Goal: Task Accomplishment & Management: Use online tool/utility

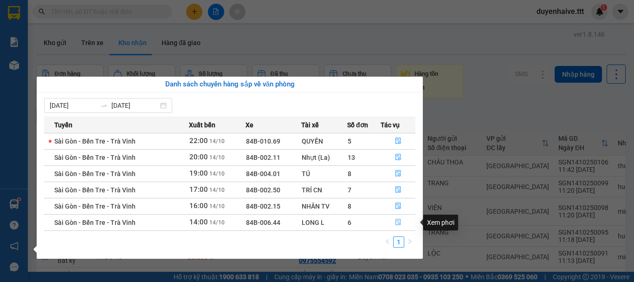
click at [395, 223] on icon "file-done" at bounding box center [398, 222] width 6 height 6
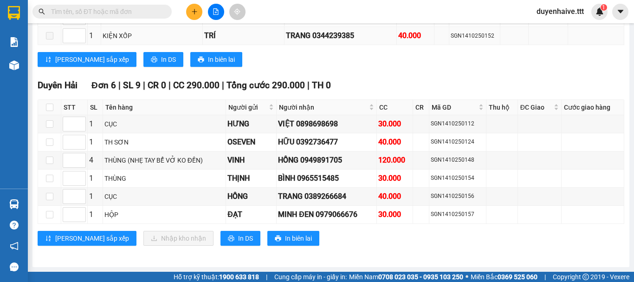
scroll to position [1047, 0]
click at [50, 107] on input "checkbox" at bounding box center [49, 106] width 7 height 7
checkbox input "true"
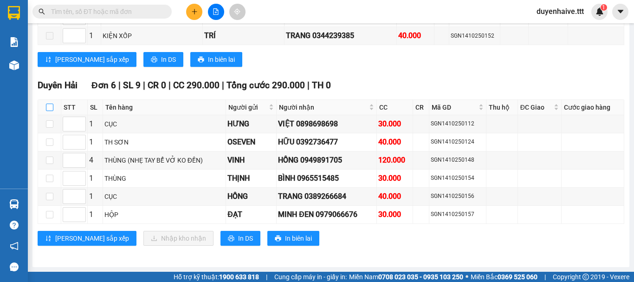
checkbox input "true"
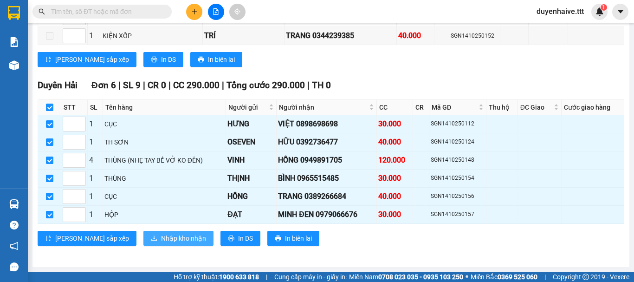
click at [161, 239] on span "Nhập kho nhận" at bounding box center [183, 238] width 45 height 10
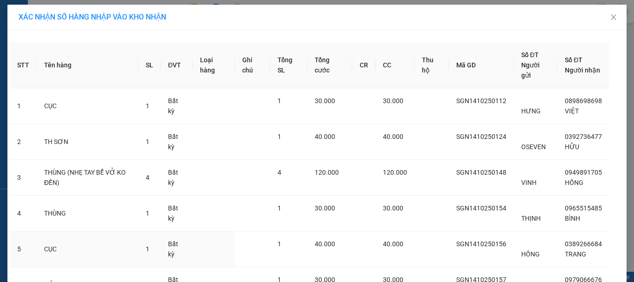
scroll to position [89, 0]
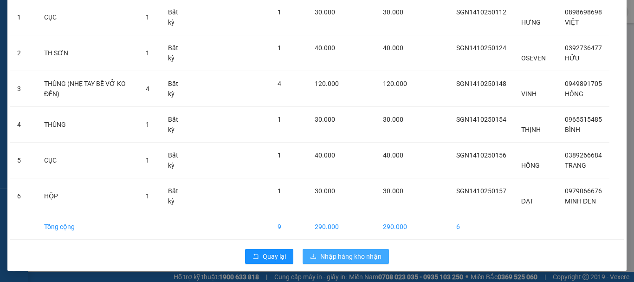
click at [324, 255] on span "Nhập hàng kho nhận" at bounding box center [350, 256] width 61 height 10
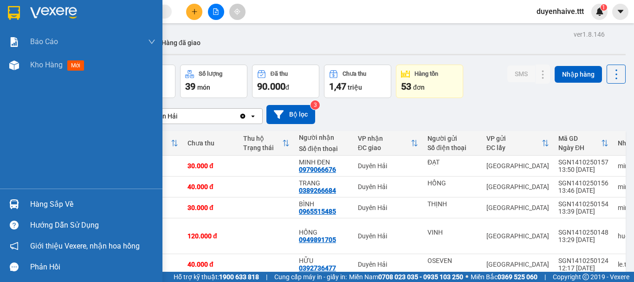
click at [50, 203] on div "Hàng sắp về" at bounding box center [92, 204] width 125 height 14
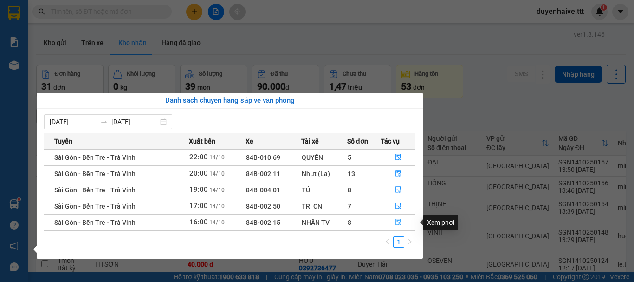
click at [401, 223] on icon "file-done" at bounding box center [398, 222] width 6 height 6
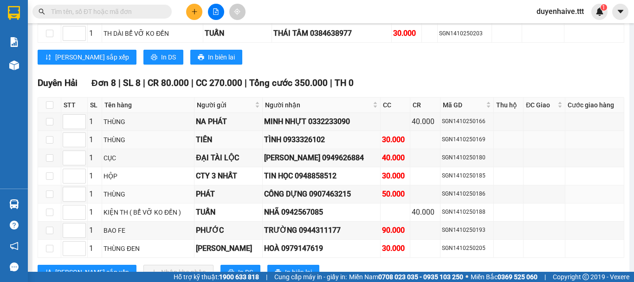
scroll to position [1156, 0]
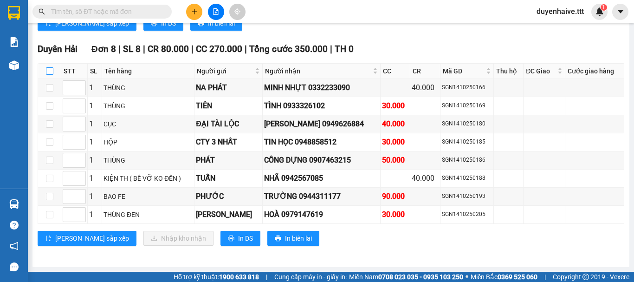
click at [50, 71] on input "checkbox" at bounding box center [49, 70] width 7 height 7
checkbox input "true"
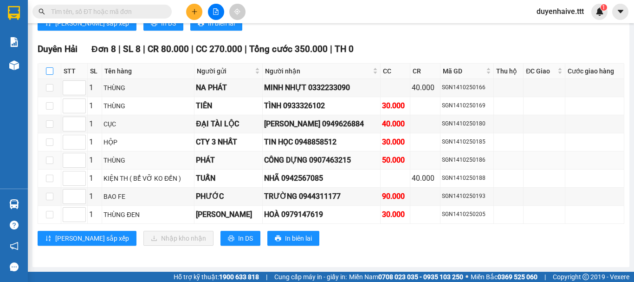
checkbox input "true"
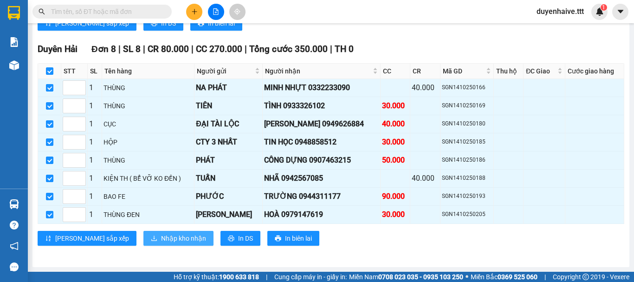
click at [161, 236] on span "Nhập kho nhận" at bounding box center [183, 238] width 45 height 10
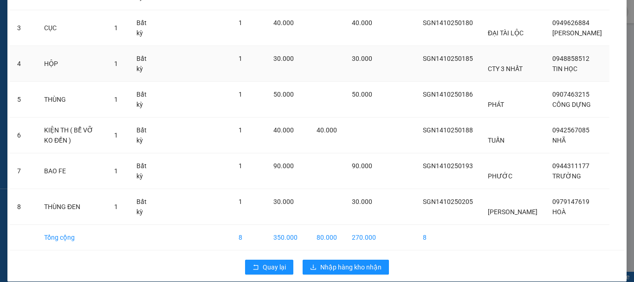
scroll to position [181, 0]
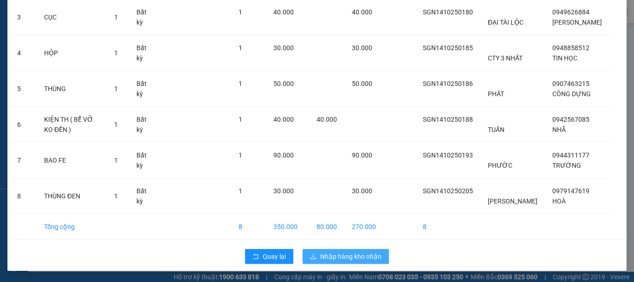
click at [348, 254] on span "Nhập hàng kho nhận" at bounding box center [350, 256] width 61 height 10
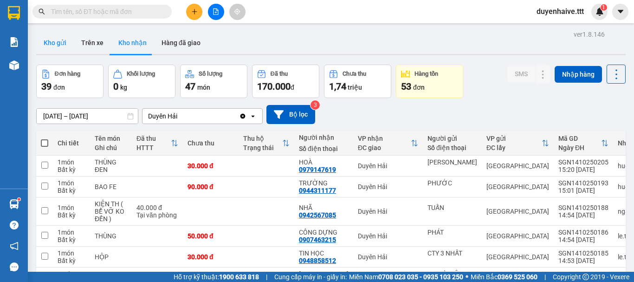
click at [66, 37] on button "Kho gửi" at bounding box center [55, 43] width 38 height 22
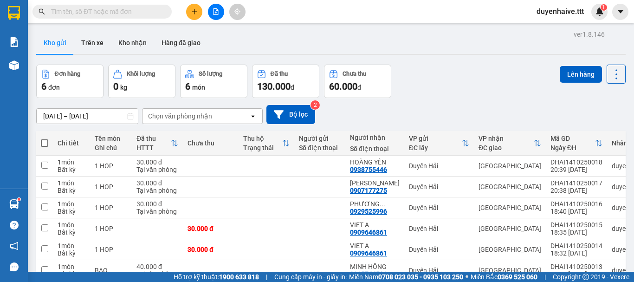
scroll to position [51, 0]
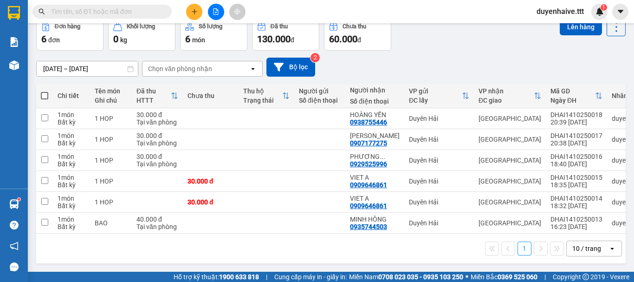
click at [44, 92] on span at bounding box center [44, 95] width 7 height 7
click at [45, 91] on input "checkbox" at bounding box center [45, 91] width 0 height 0
checkbox input "true"
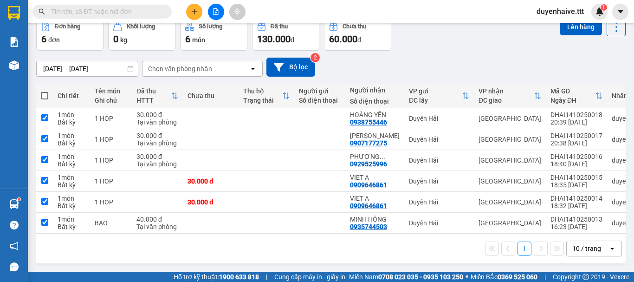
checkbox input "true"
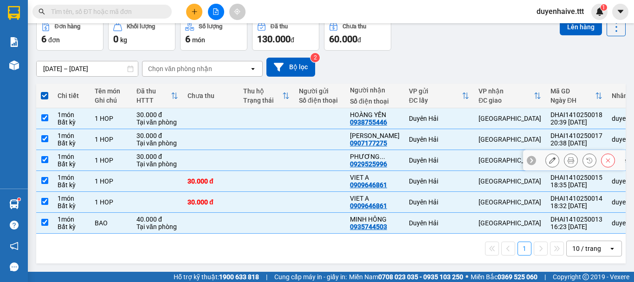
scroll to position [0, 0]
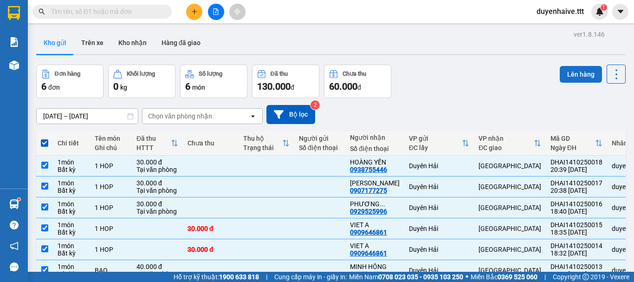
click at [571, 75] on button "Lên hàng" at bounding box center [581, 74] width 42 height 17
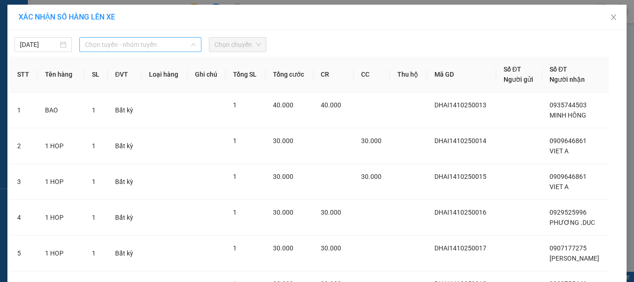
click at [120, 50] on span "Chọn tuyến - nhóm tuyến" at bounding box center [140, 45] width 111 height 14
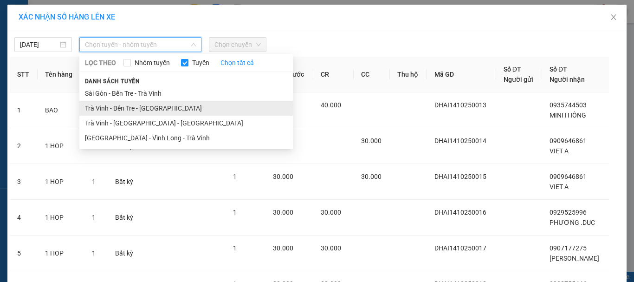
click at [123, 108] on li "Trà Vinh - Bến Tre - [GEOGRAPHIC_DATA]" at bounding box center [185, 108] width 213 height 15
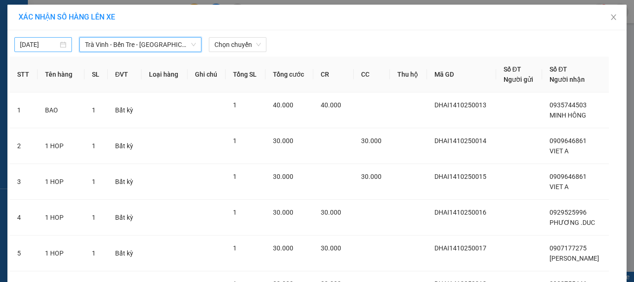
click at [22, 44] on input "[DATE]" at bounding box center [39, 44] width 38 height 10
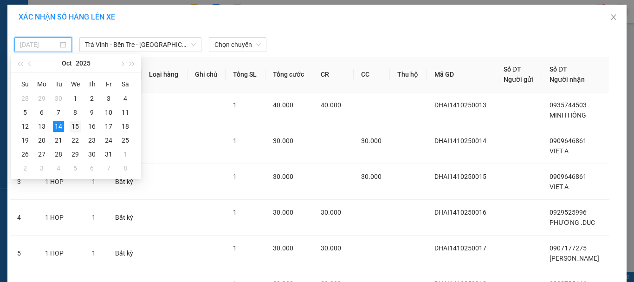
click at [76, 128] on div "15" at bounding box center [75, 126] width 11 height 11
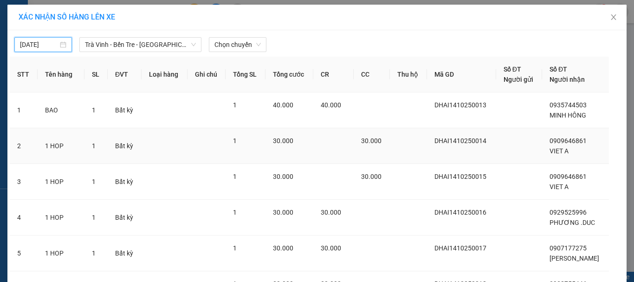
type input "[DATE]"
click at [226, 45] on span "Chọn chuyến" at bounding box center [237, 45] width 46 height 14
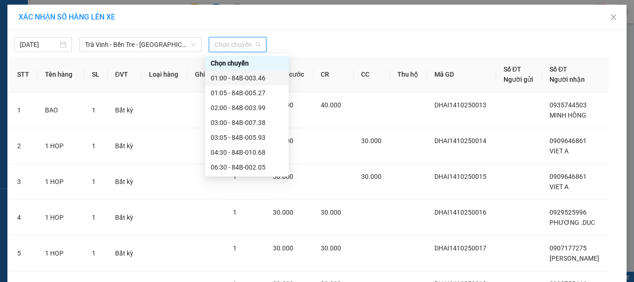
click at [235, 78] on div "01:00 - 84B-003.46" at bounding box center [247, 78] width 72 height 10
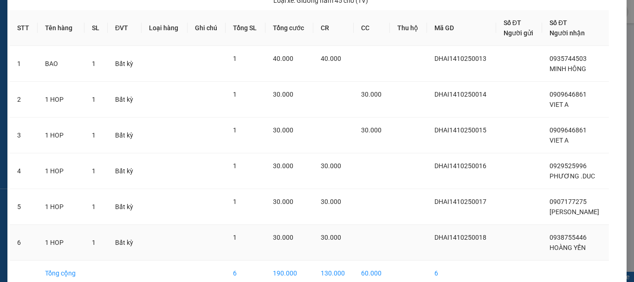
scroll to position [114, 0]
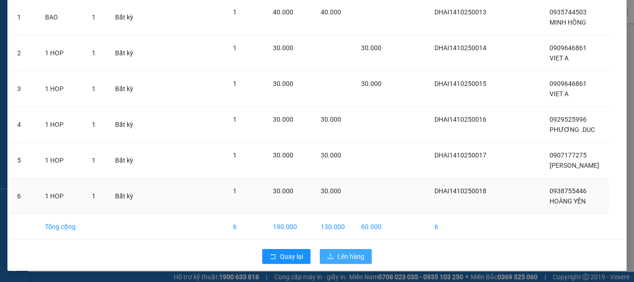
click at [343, 252] on span "Lên hàng" at bounding box center [350, 256] width 27 height 10
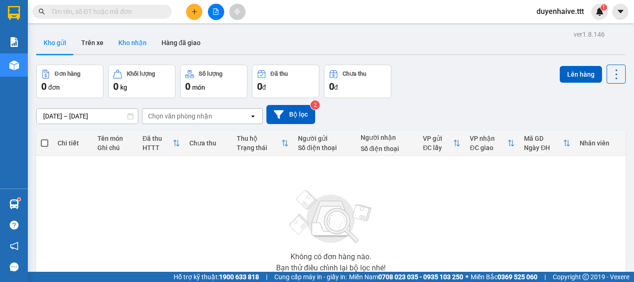
click at [123, 36] on button "Kho nhận" at bounding box center [132, 43] width 43 height 22
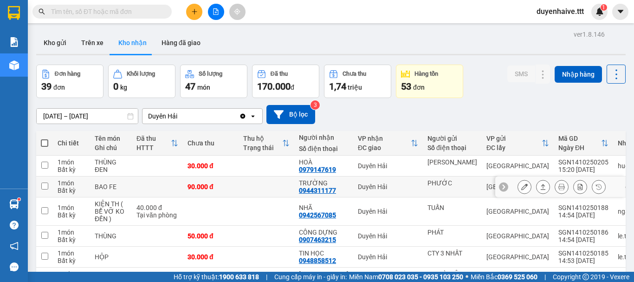
scroll to position [93, 0]
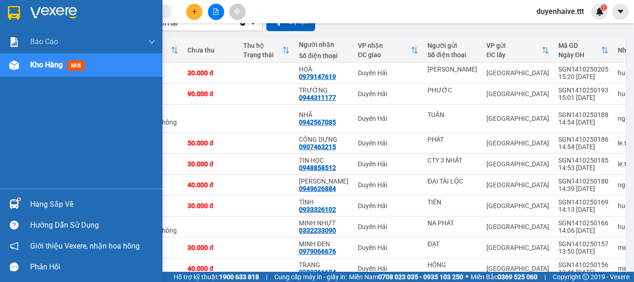
click at [56, 196] on div "Hàng sắp về" at bounding box center [81, 204] width 162 height 21
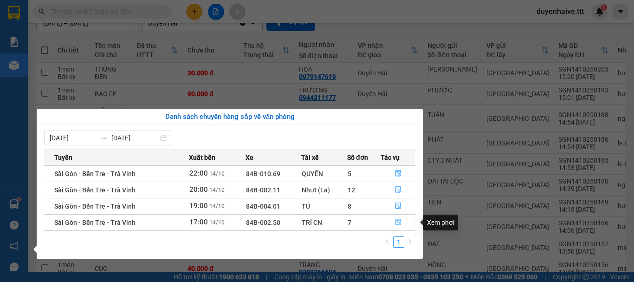
click at [399, 224] on icon "file-done" at bounding box center [398, 222] width 6 height 6
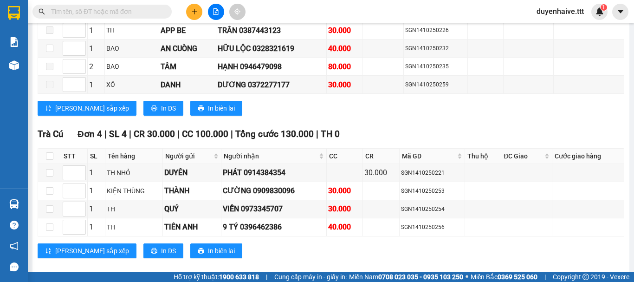
scroll to position [1099, 0]
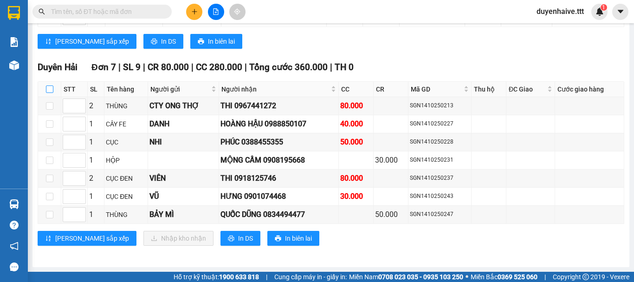
click at [50, 89] on input "checkbox" at bounding box center [49, 88] width 7 height 7
checkbox input "true"
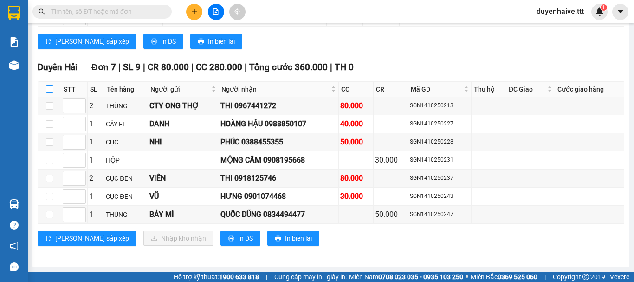
checkbox input "true"
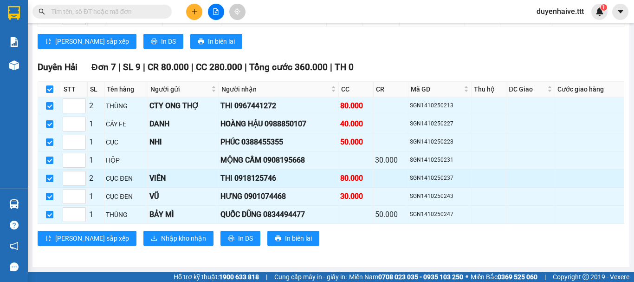
click at [48, 179] on input "checkbox" at bounding box center [49, 178] width 7 height 7
checkbox input "false"
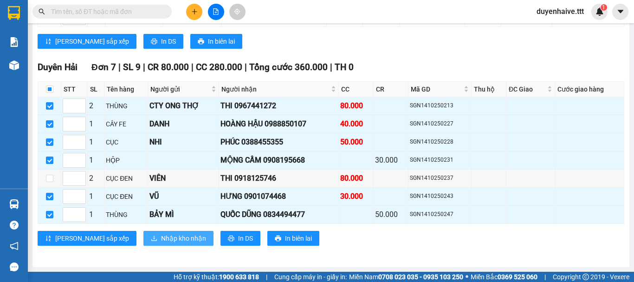
click at [161, 238] on span "Nhập kho nhận" at bounding box center [183, 238] width 45 height 10
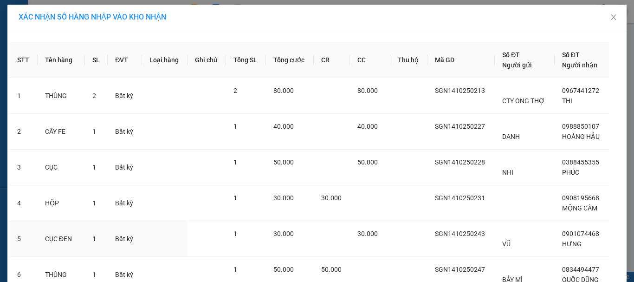
scroll to position [78, 0]
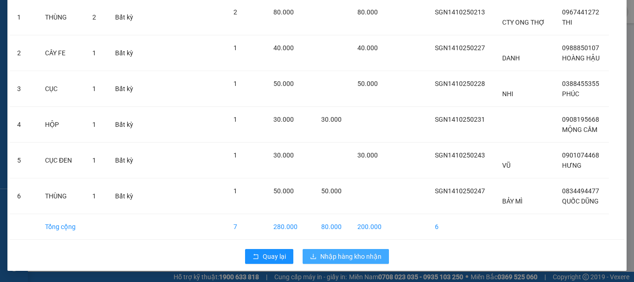
click at [344, 257] on span "Nhập hàng kho nhận" at bounding box center [350, 256] width 61 height 10
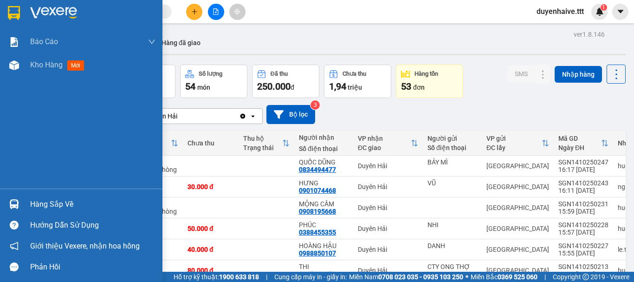
click at [69, 204] on div "Hàng sắp về" at bounding box center [92, 204] width 125 height 14
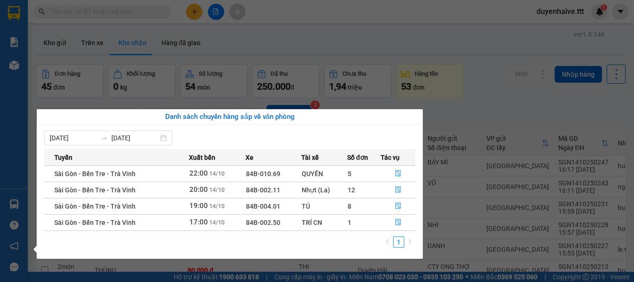
click at [472, 114] on section "Kết quả tìm kiếm ( 459 ) Bộ lọc Mã ĐH Trạng thái Món hàng Thu hộ Tổng cước Chưa…" at bounding box center [317, 141] width 634 height 282
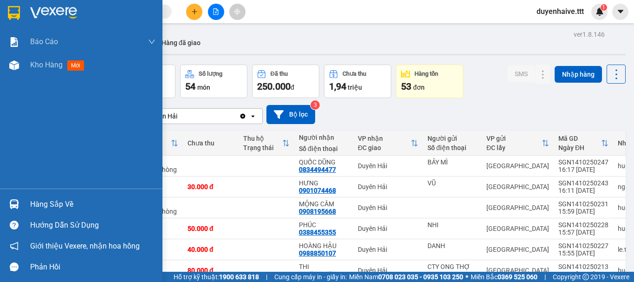
click at [52, 202] on div "Hàng sắp về" at bounding box center [92, 204] width 125 height 14
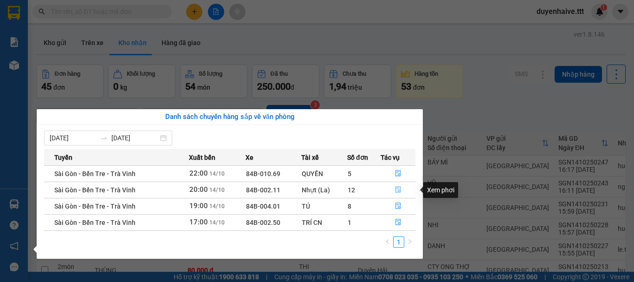
click at [397, 188] on icon "file-done" at bounding box center [398, 189] width 6 height 6
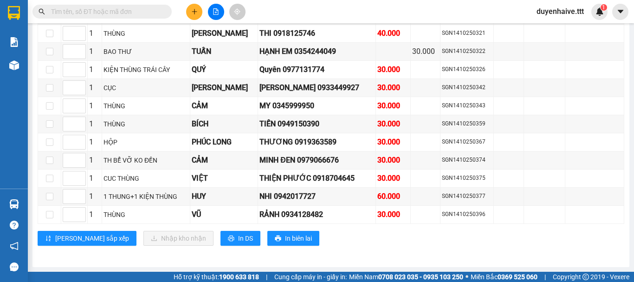
scroll to position [1787, 0]
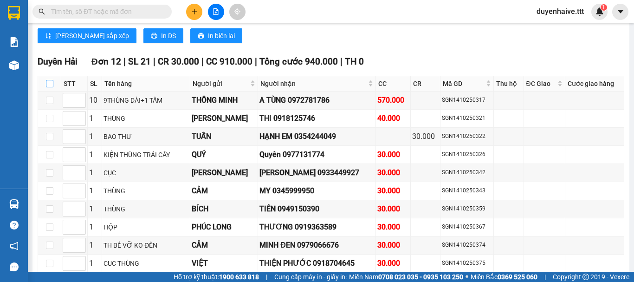
click at [50, 87] on input "checkbox" at bounding box center [49, 83] width 7 height 7
checkbox input "true"
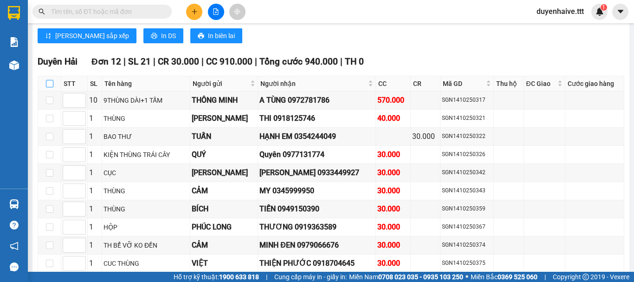
checkbox input "true"
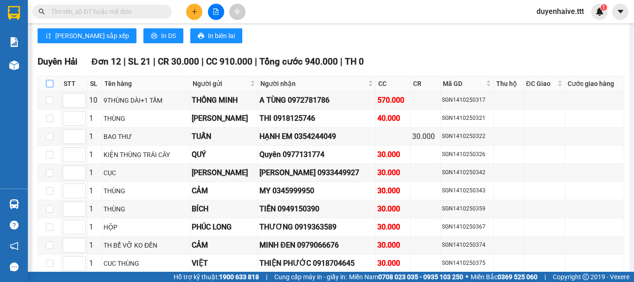
checkbox input "true"
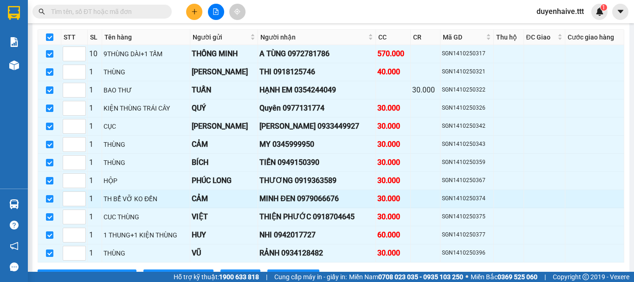
scroll to position [1880, 0]
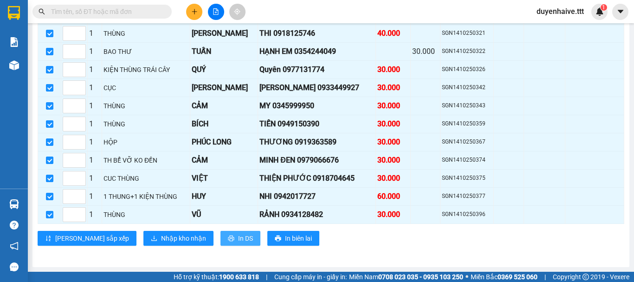
click at [238, 234] on span "In DS" at bounding box center [245, 238] width 15 height 10
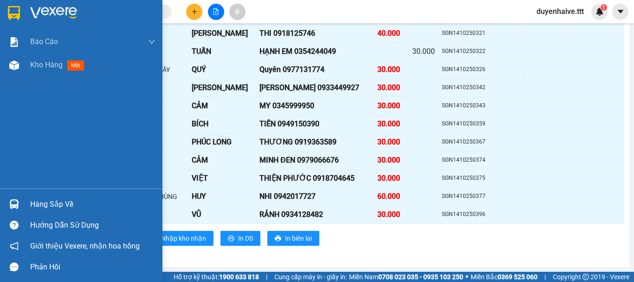
click at [59, 204] on div "Hàng sắp về" at bounding box center [92, 204] width 125 height 14
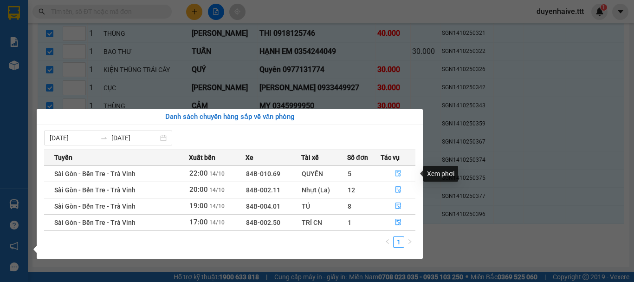
click at [397, 173] on icon "file-done" at bounding box center [398, 173] width 6 height 6
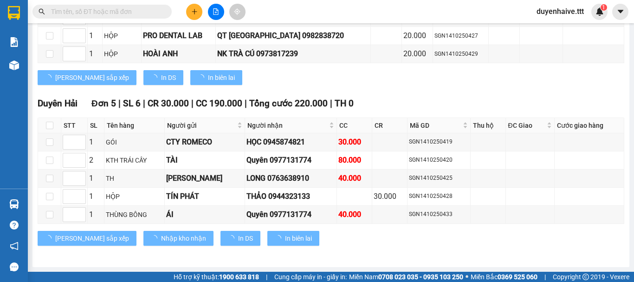
scroll to position [631, 0]
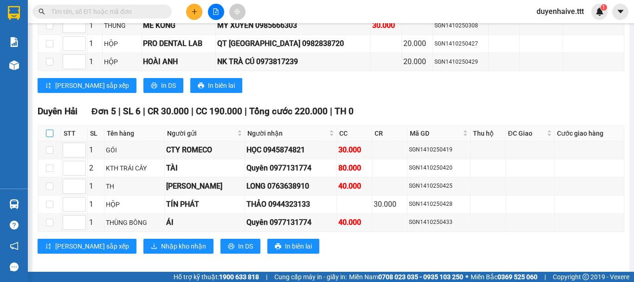
click at [48, 129] on input "checkbox" at bounding box center [49, 132] width 7 height 7
checkbox input "true"
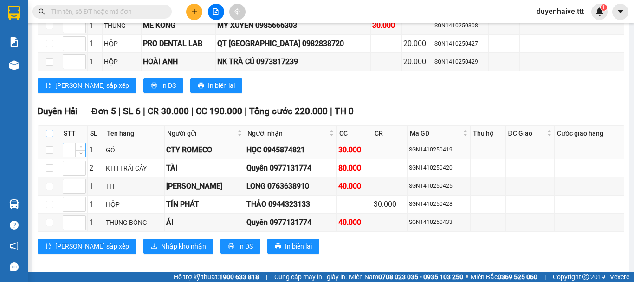
checkbox input "true"
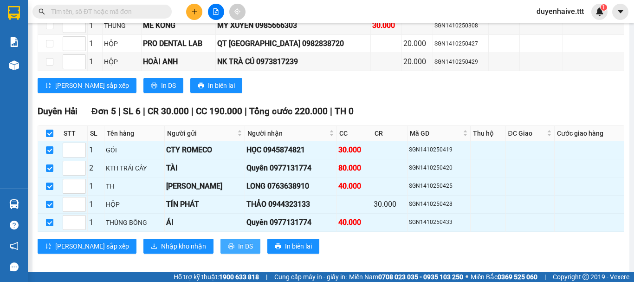
click at [238, 242] on span "In DS" at bounding box center [245, 246] width 15 height 10
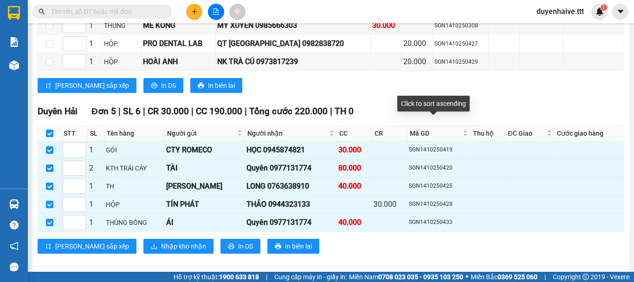
scroll to position [445, 0]
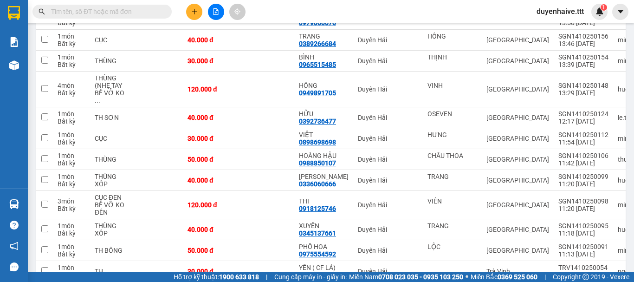
scroll to position [261, 0]
